Goal: Participate in discussion: Engage in conversation with other users on a specific topic

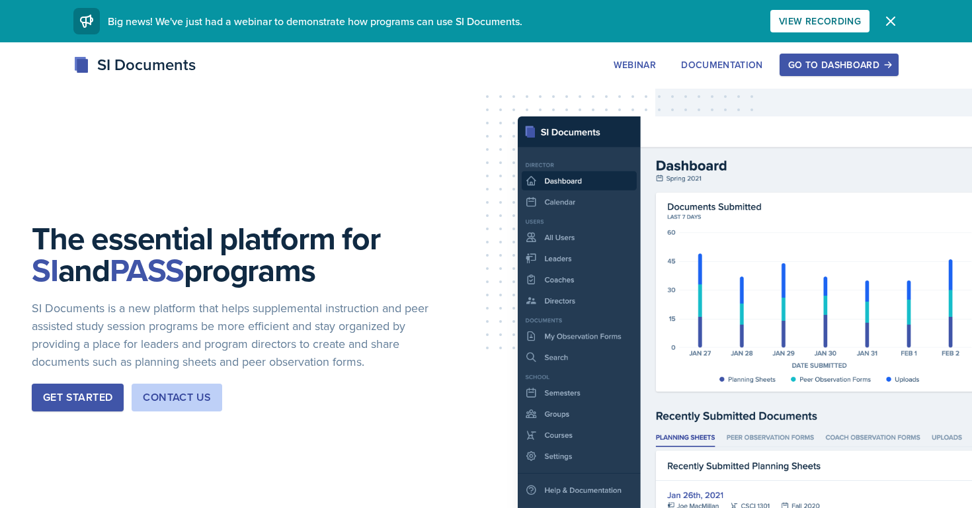
click at [812, 67] on div "Go to Dashboard" at bounding box center [839, 65] width 102 height 11
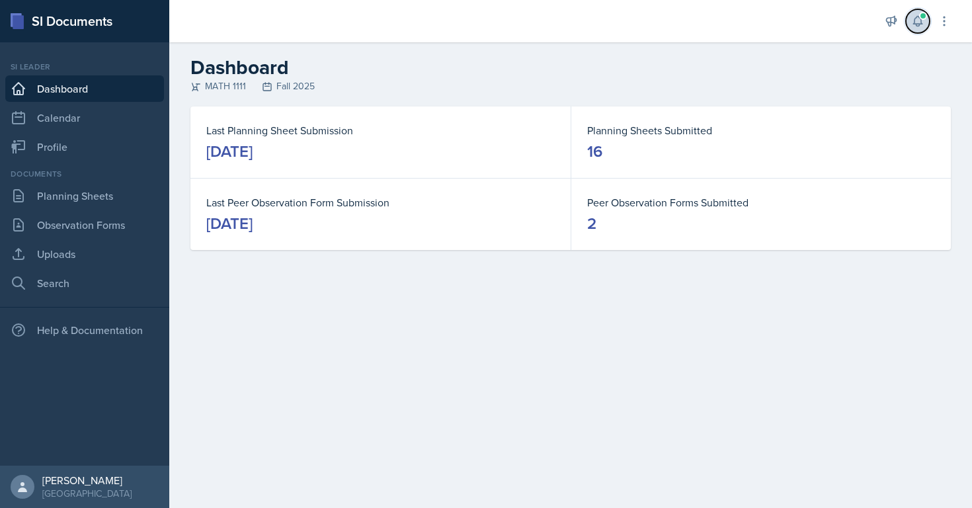
click at [913, 24] on icon at bounding box center [917, 21] width 13 height 13
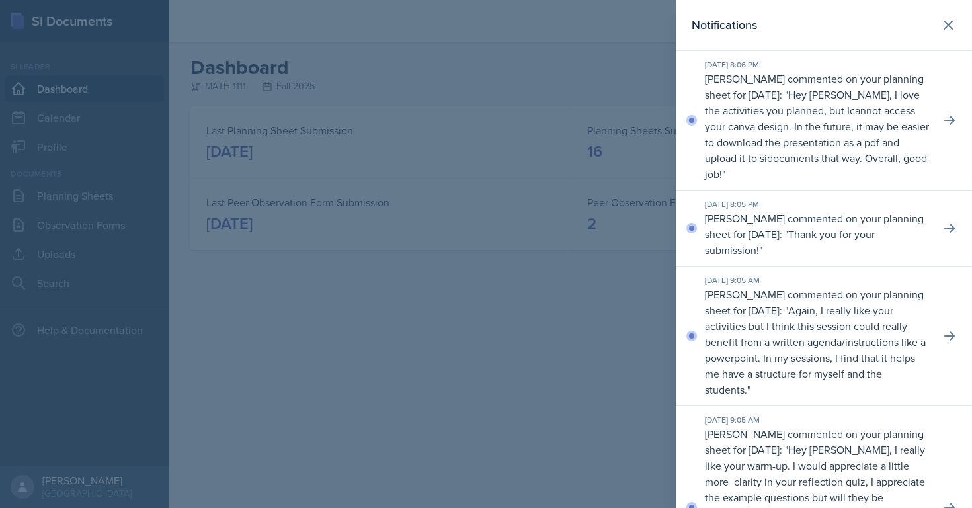
click at [812, 129] on p "Hey [PERSON_NAME], I love the activities you planned, but Icannot access your c…" at bounding box center [817, 134] width 224 height 94
click at [952, 118] on icon at bounding box center [949, 120] width 11 height 9
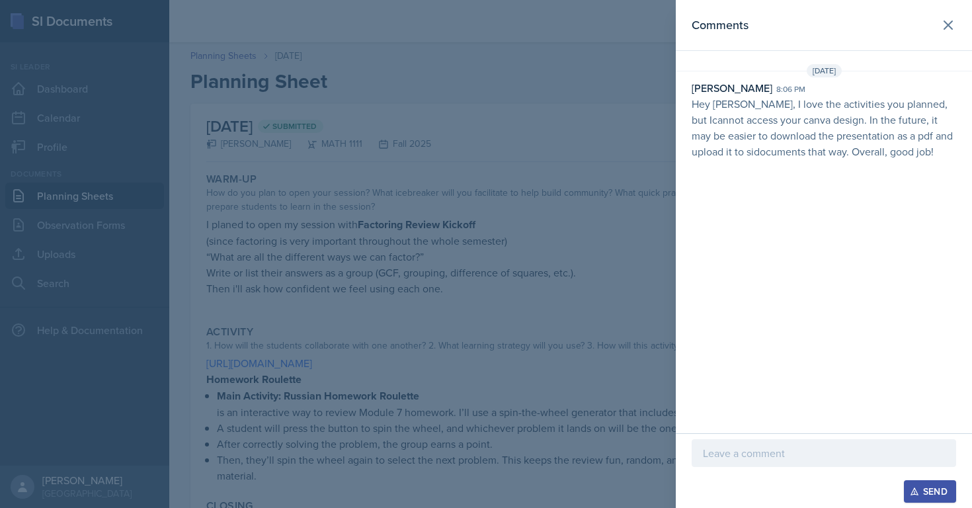
click at [773, 450] on p at bounding box center [824, 453] width 242 height 16
drag, startPoint x: 924, startPoint y: 491, endPoint x: 722, endPoint y: 501, distance: 202.0
click at [722, 501] on div "Send" at bounding box center [824, 491] width 265 height 22
click at [921, 487] on div "Send" at bounding box center [930, 491] width 35 height 11
click at [950, 19] on icon at bounding box center [948, 25] width 16 height 16
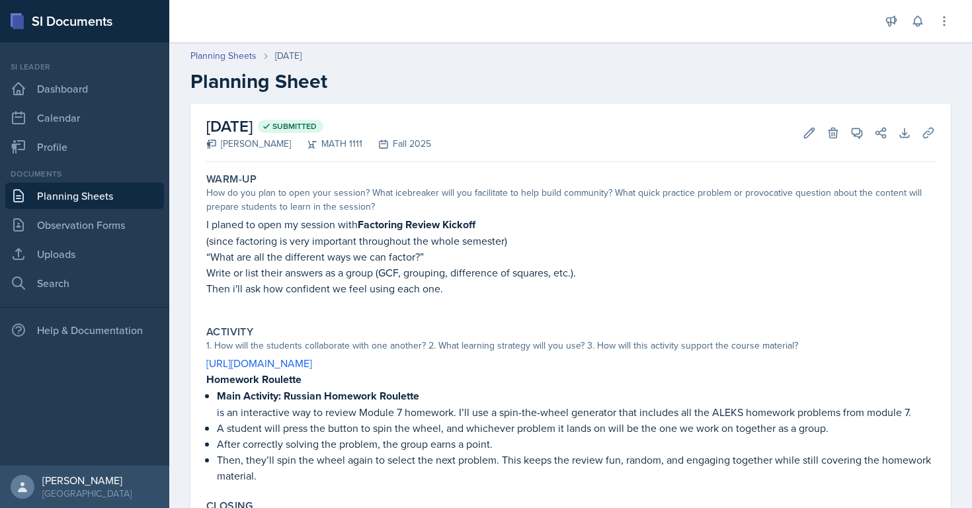
scroll to position [214, 0]
